Goal: Task Accomplishment & Management: Manage account settings

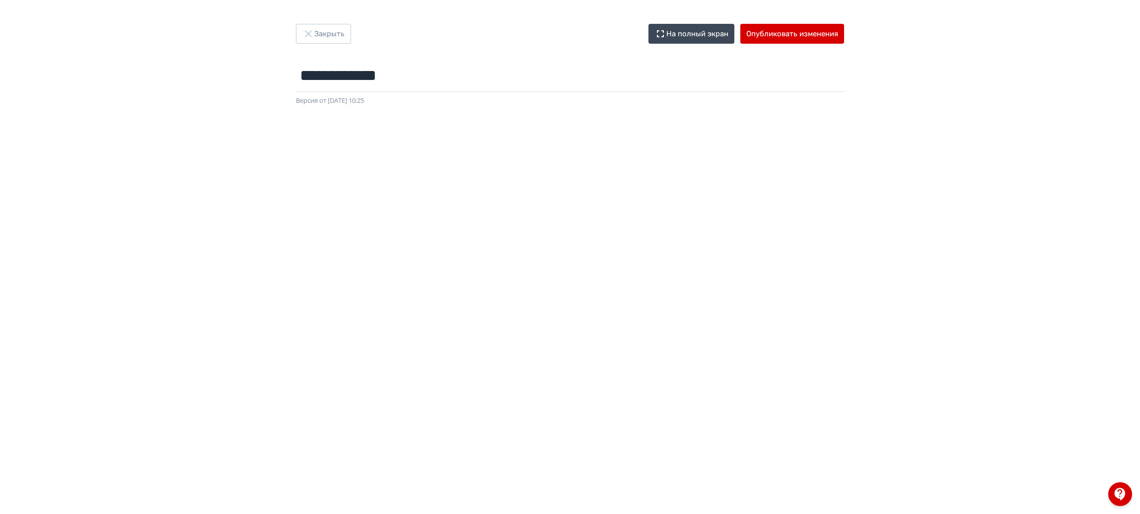
click at [320, 34] on button "Закрыть" at bounding box center [323, 34] width 55 height 20
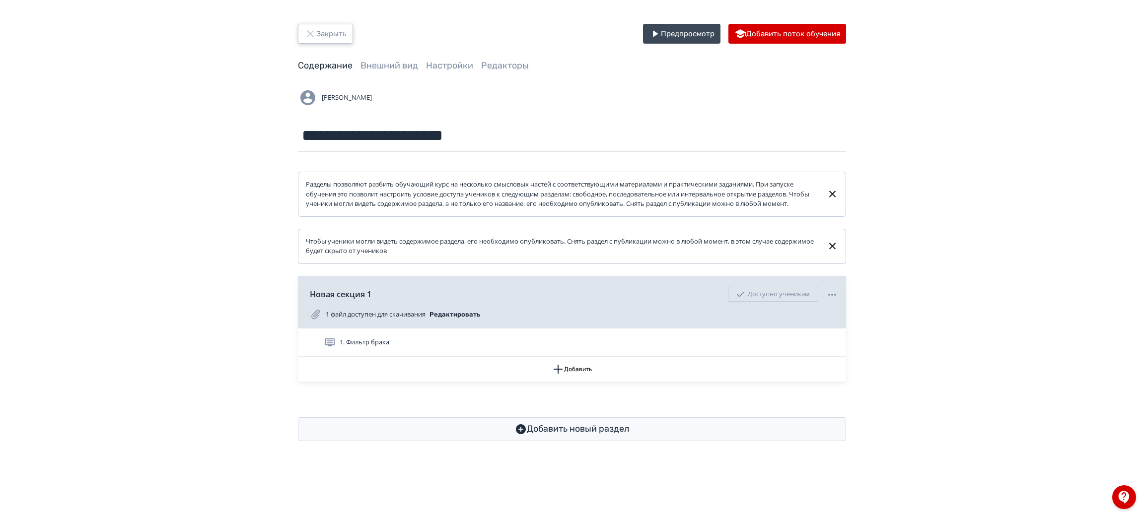
click at [333, 25] on button "Закрыть" at bounding box center [325, 34] width 55 height 20
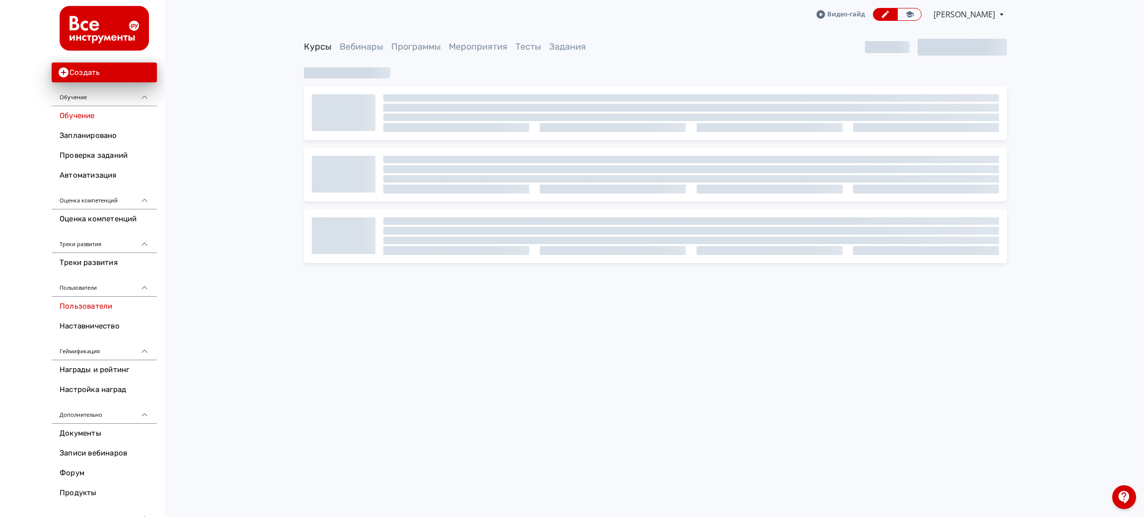
click at [108, 306] on link "Пользователи" at bounding box center [104, 307] width 105 height 20
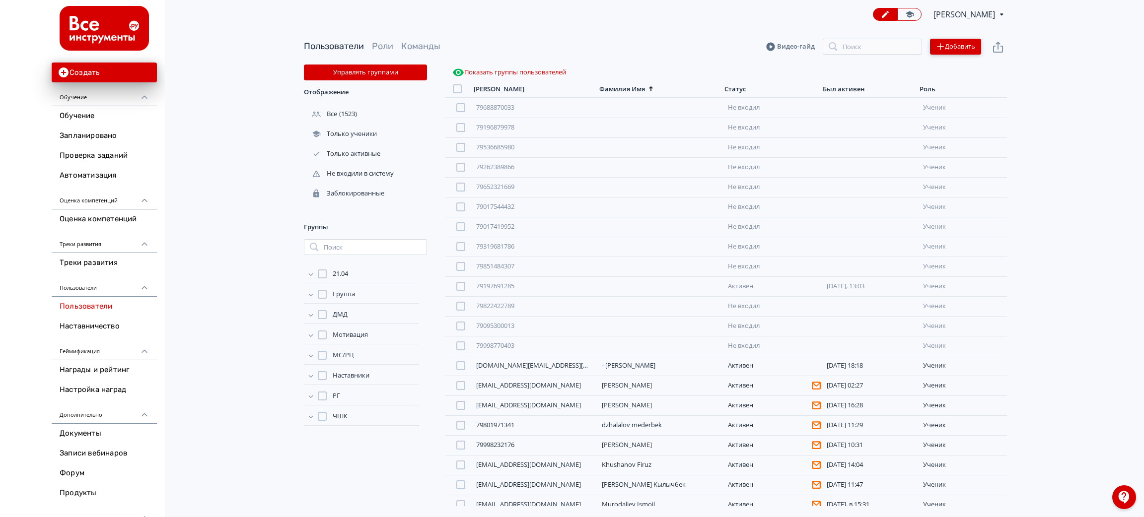
click at [978, 47] on button "Добавить" at bounding box center [955, 47] width 51 height 16
click at [857, 38] on div "Импортировать файлом" at bounding box center [879, 37] width 92 height 20
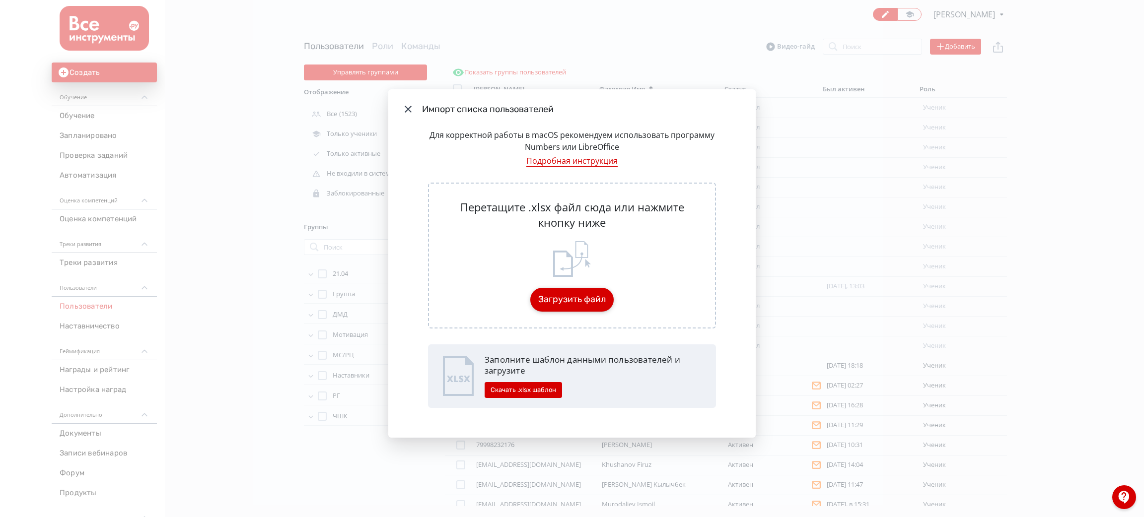
click at [567, 303] on button "Загрузить файл" at bounding box center [571, 300] width 83 height 24
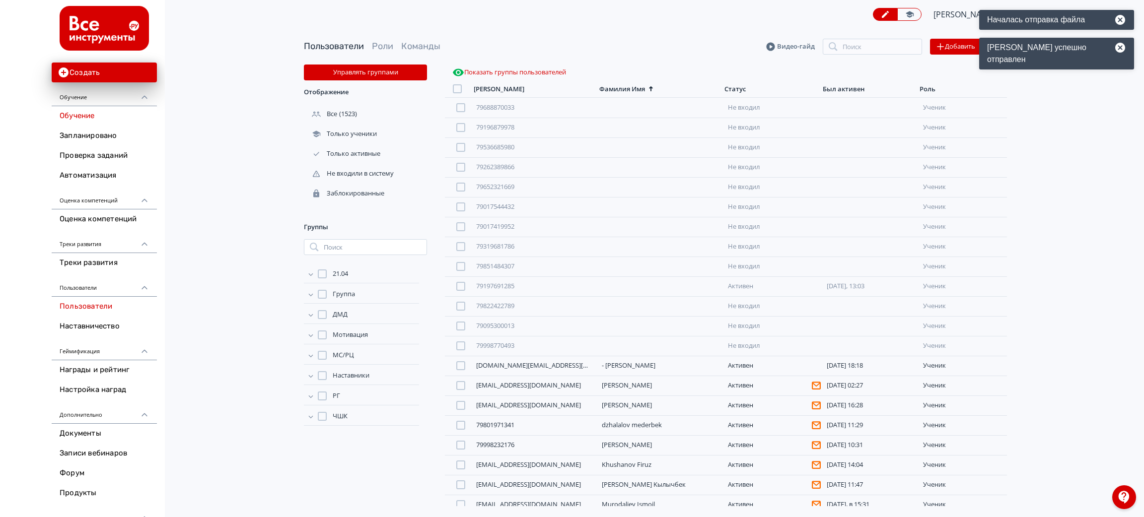
click at [132, 111] on link "Обучение" at bounding box center [104, 116] width 105 height 20
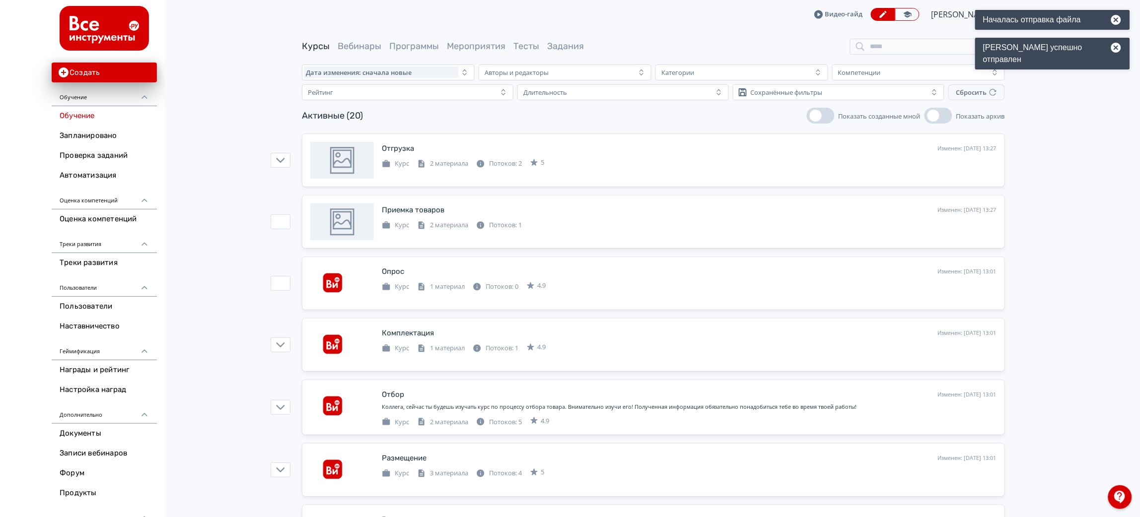
click at [412, 40] on span "Программы" at bounding box center [414, 46] width 50 height 12
click at [413, 40] on span "Программы" at bounding box center [414, 46] width 50 height 12
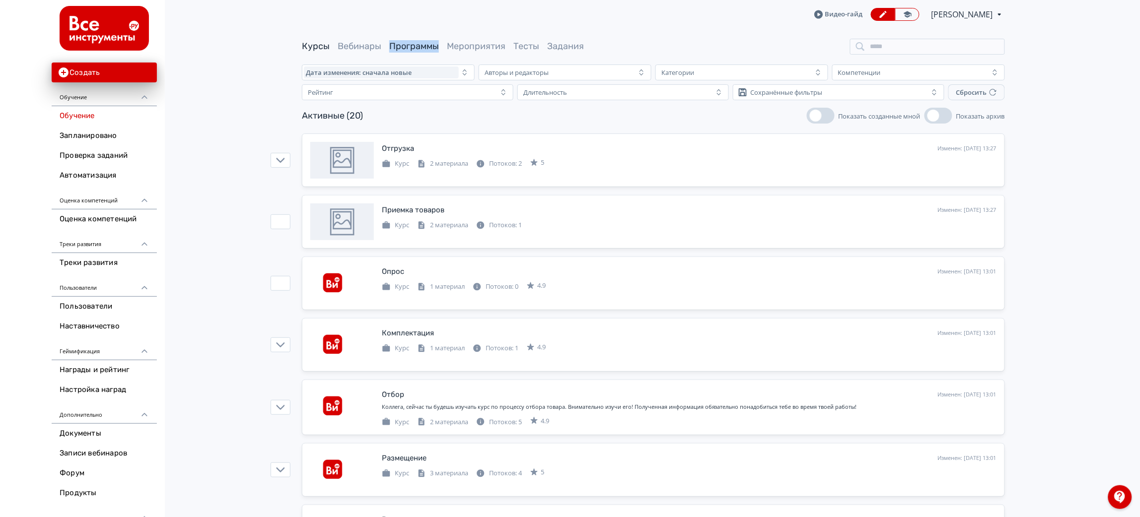
click at [415, 47] on link "Программы" at bounding box center [414, 46] width 50 height 11
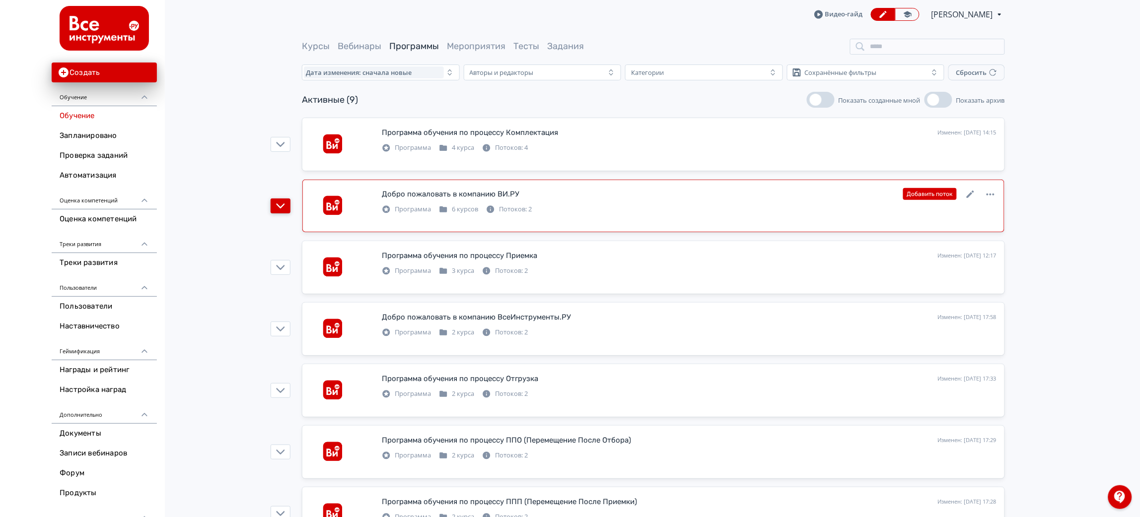
click at [279, 207] on icon "button" at bounding box center [281, 206] width 8 height 5
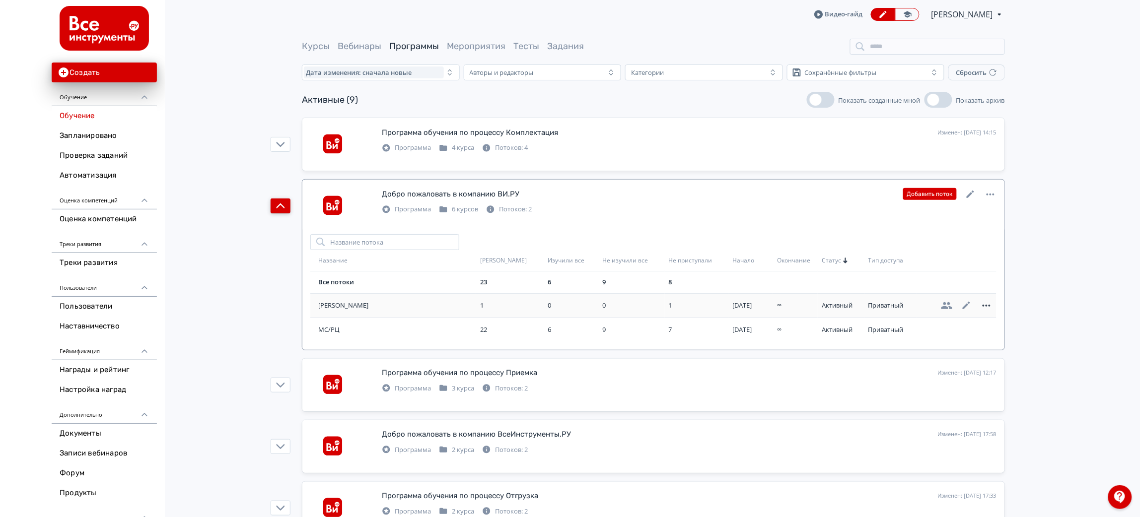
click at [988, 306] on icon at bounding box center [987, 306] width 12 height 12
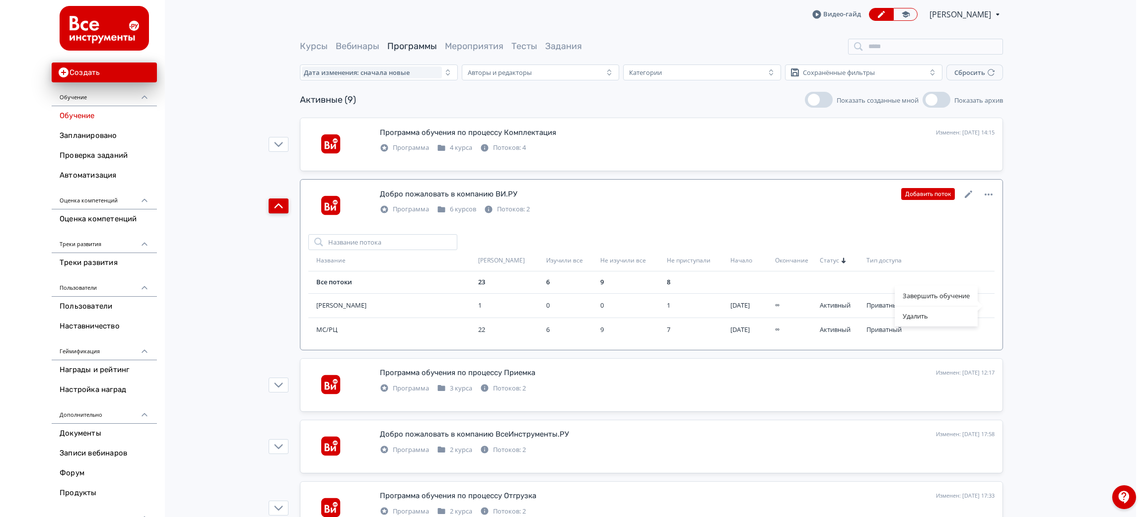
click at [640, 309] on div "Завершить обучение Удалить" at bounding box center [572, 258] width 1144 height 517
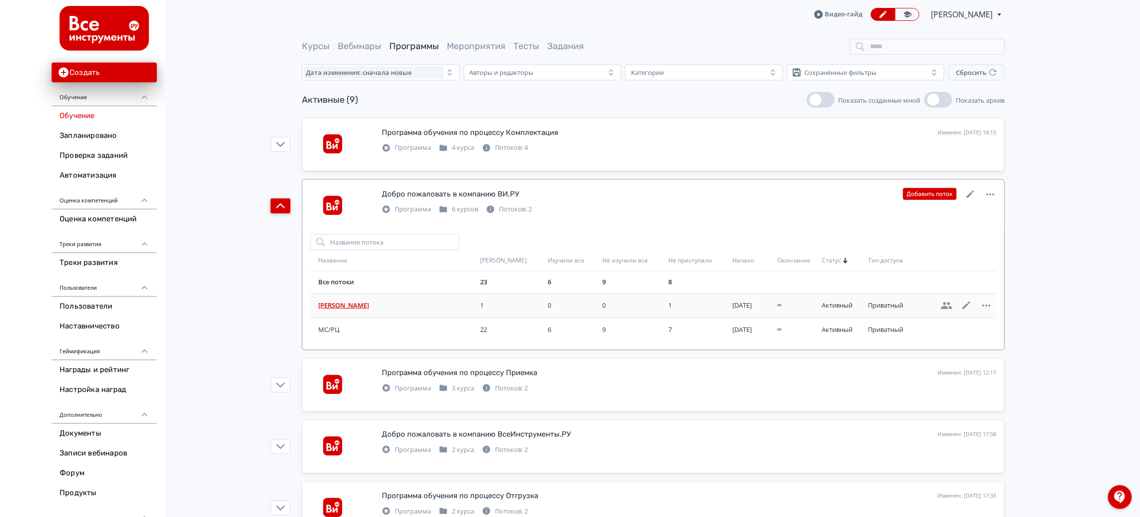
click at [352, 303] on span "[PERSON_NAME]" at bounding box center [397, 306] width 158 height 10
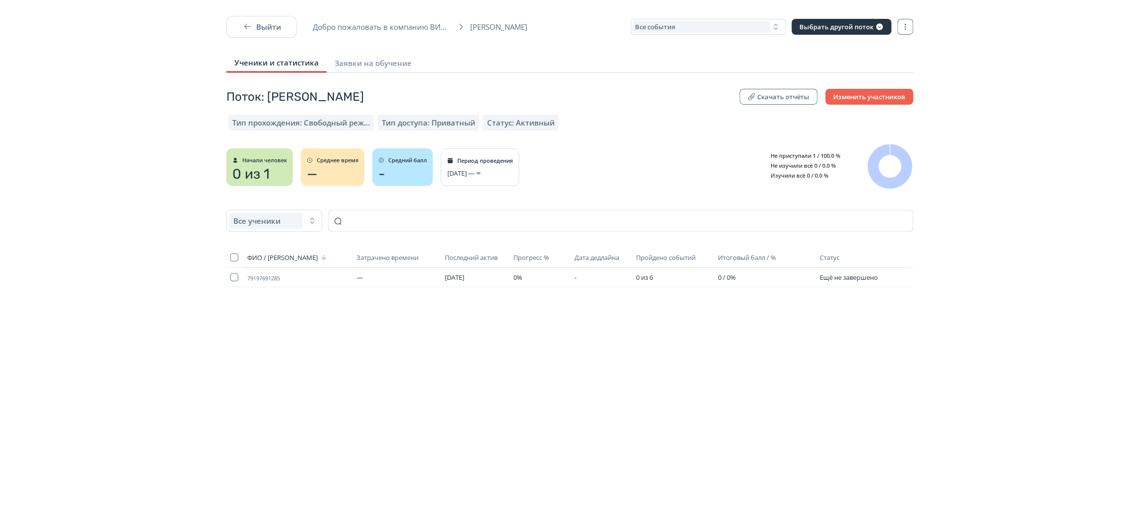
click at [320, 97] on div "Поток: [PERSON_NAME] отчёты Изменить участников" at bounding box center [569, 97] width 703 height 16
click at [258, 28] on button "Выйти" at bounding box center [261, 27] width 71 height 22
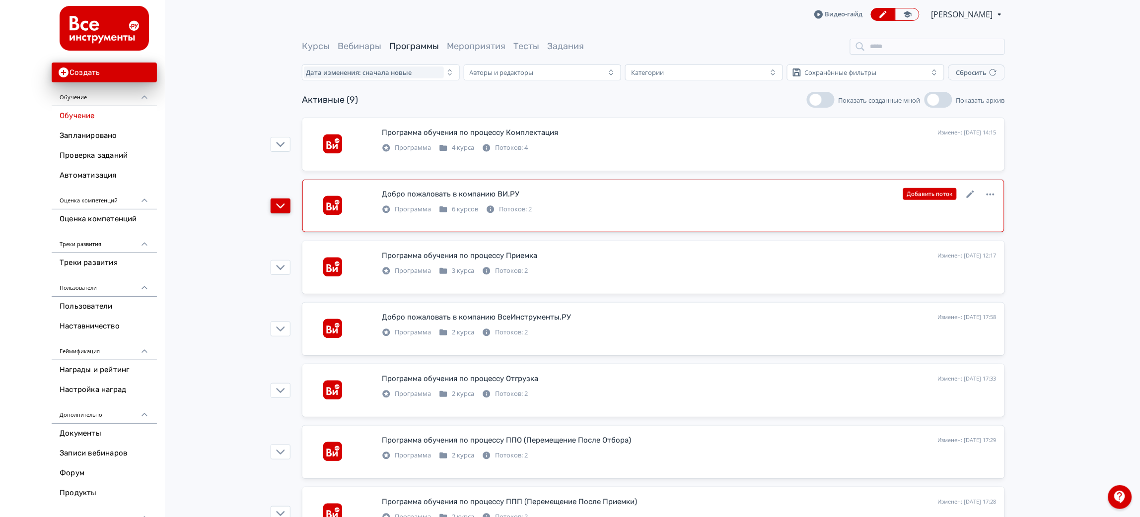
click at [285, 201] on button "button" at bounding box center [281, 206] width 20 height 15
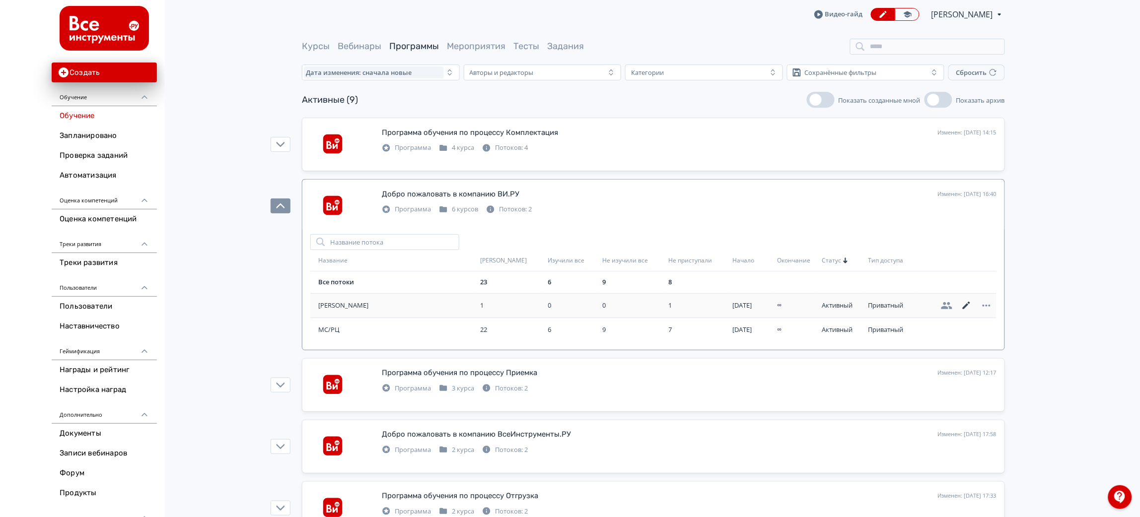
click at [966, 305] on icon at bounding box center [966, 305] width 7 height 7
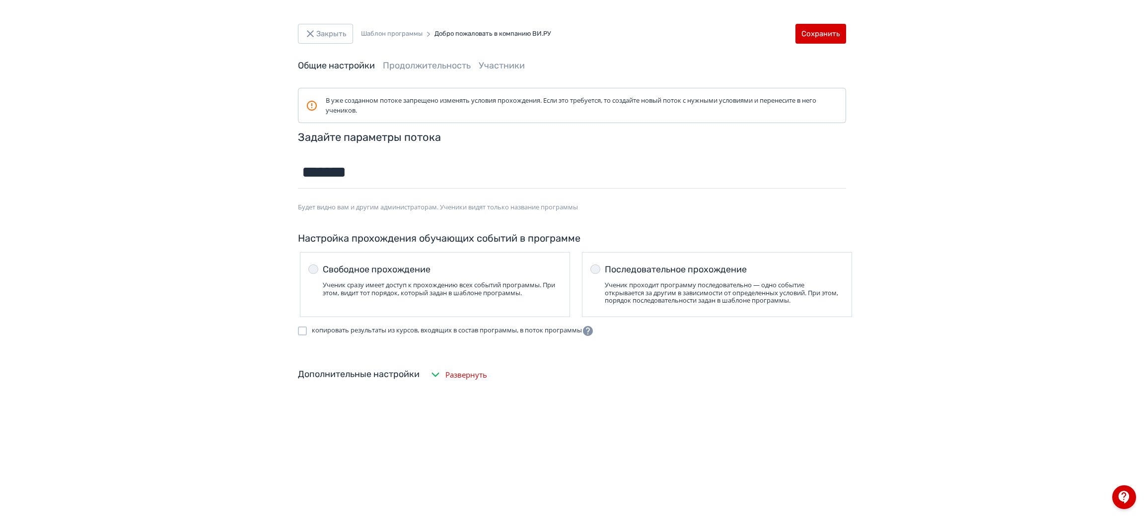
drag, startPoint x: 386, startPoint y: 175, endPoint x: 230, endPoint y: 168, distance: 156.5
click at [230, 168] on div "Закрыть Шаблон программы Добро пожаловать в компанию ВИ.РУ Сохранить Общие наст…" at bounding box center [572, 258] width 1144 height 517
type input "**"
click at [518, 67] on link "Участники" at bounding box center [502, 65] width 46 height 11
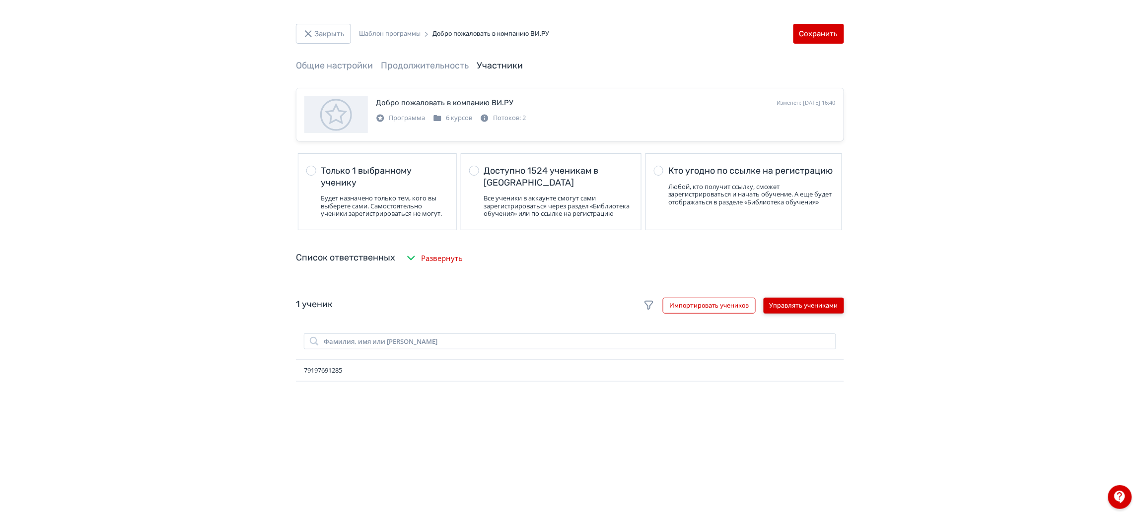
click at [793, 314] on button "Управлять учениками" at bounding box center [804, 306] width 80 height 16
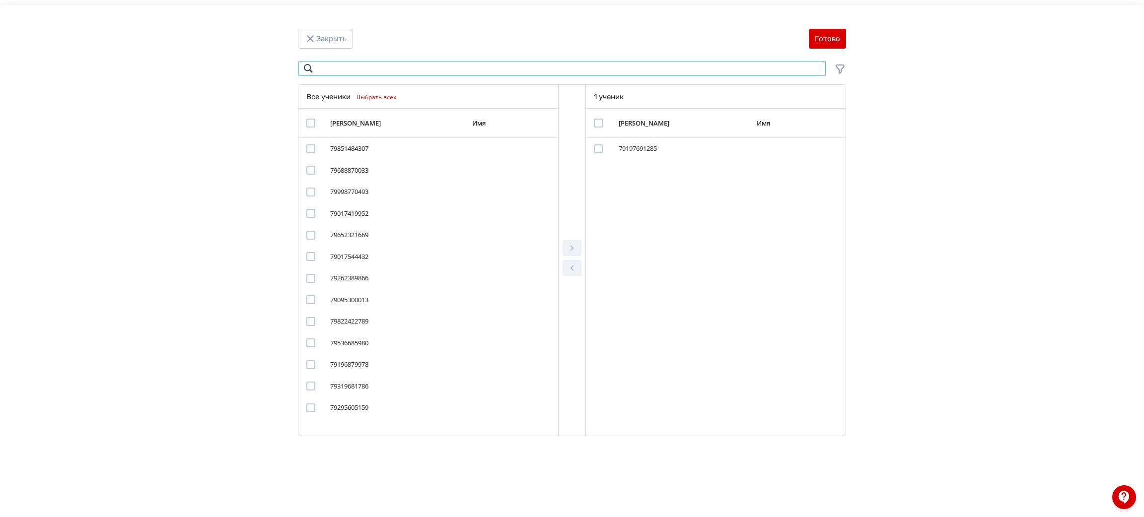
click at [522, 74] on input "Modal" at bounding box center [562, 69] width 528 height 16
paste input "**********"
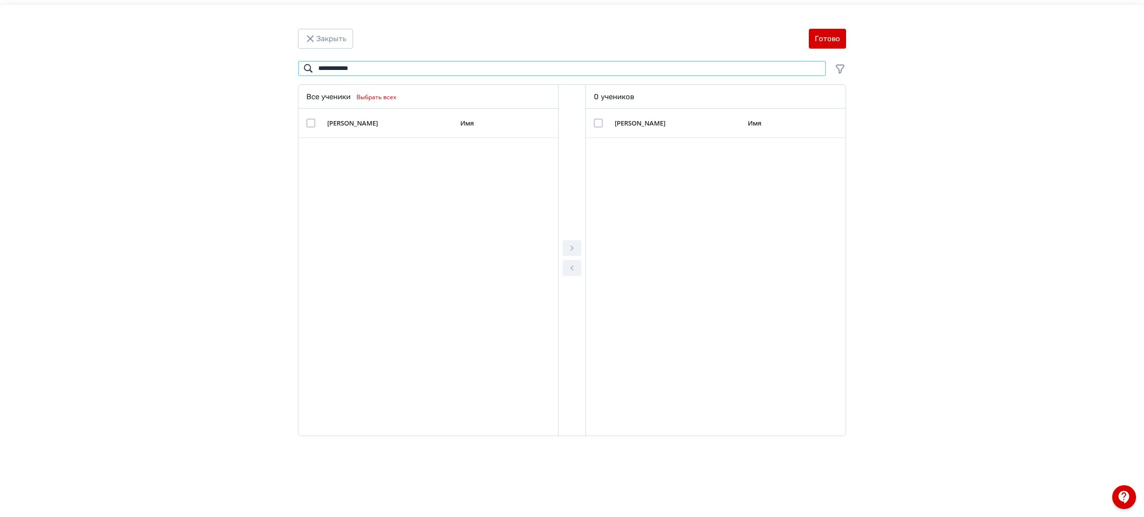
drag, startPoint x: 322, startPoint y: 67, endPoint x: 308, endPoint y: 66, distance: 13.9
click at [308, 66] on input "**********" at bounding box center [562, 69] width 528 height 16
type input "**********"
click at [311, 149] on div "Modal" at bounding box center [310, 148] width 9 height 9
drag, startPoint x: 571, startPoint y: 253, endPoint x: 591, endPoint y: 229, distance: 30.6
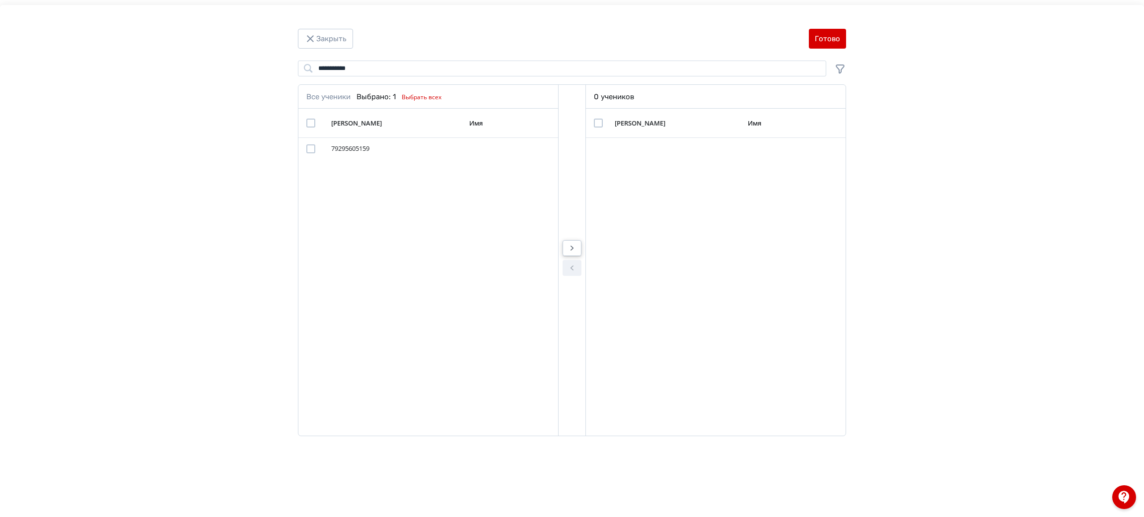
click at [570, 253] on icon "Modal" at bounding box center [572, 248] width 12 height 12
click at [600, 151] on div "Modal" at bounding box center [598, 148] width 9 height 9
click at [827, 48] on button "Готово" at bounding box center [827, 39] width 37 height 20
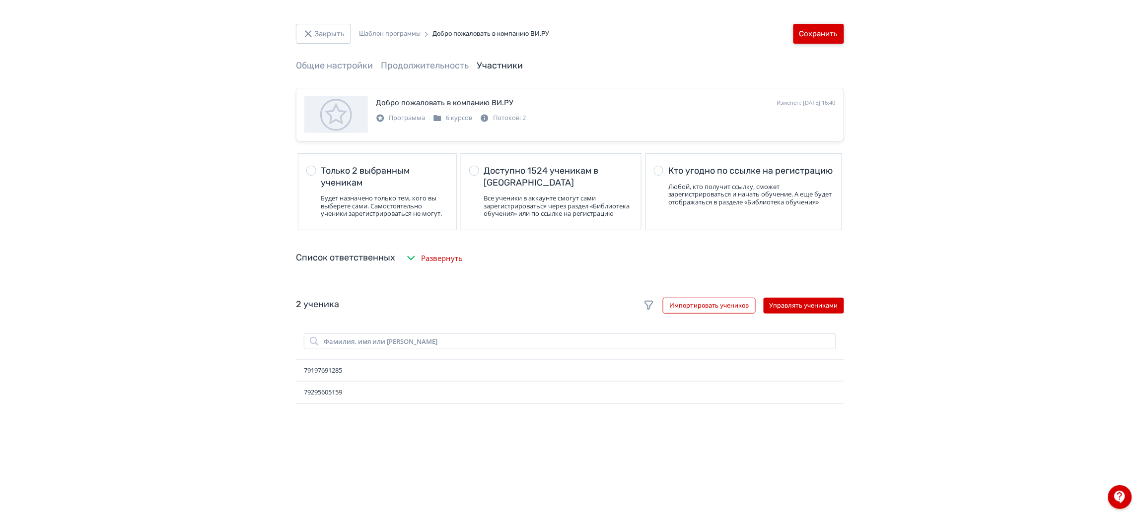
click at [820, 24] on button "Сохранить" at bounding box center [818, 34] width 51 height 20
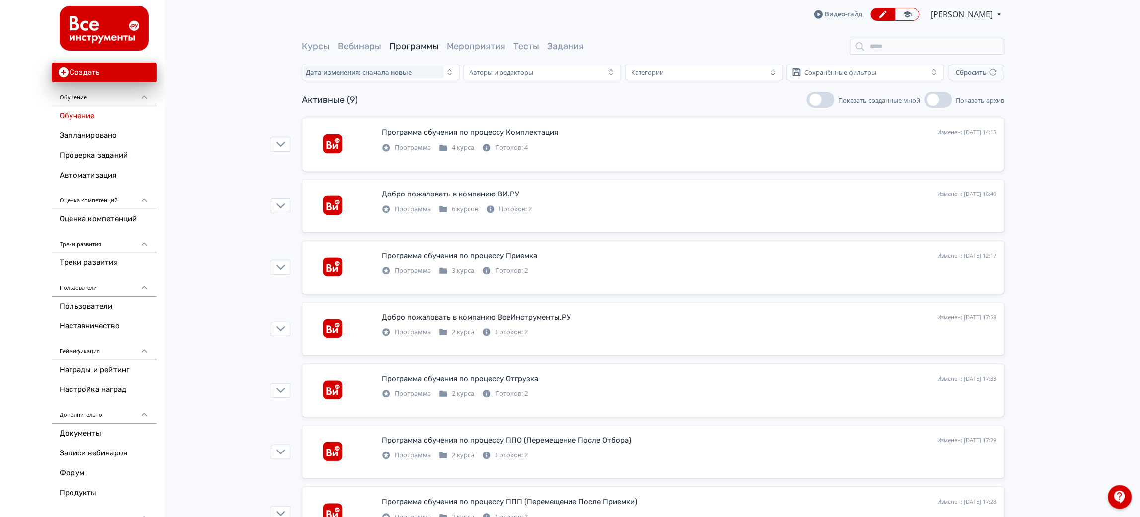
click at [82, 122] on link "Обучение" at bounding box center [104, 116] width 105 height 20
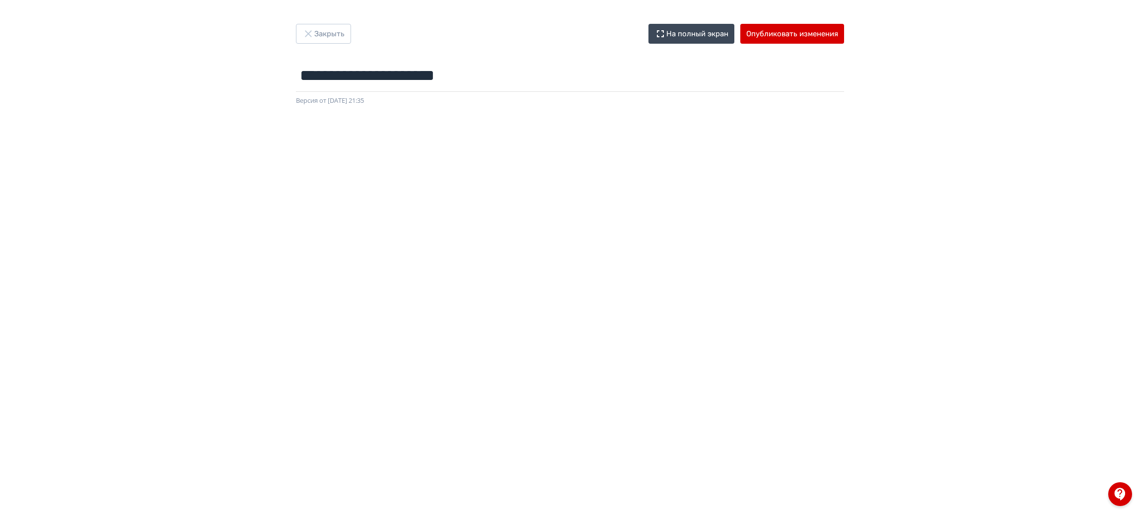
scroll to position [58, 0]
